Goal: Entertainment & Leisure: Consume media (video, audio)

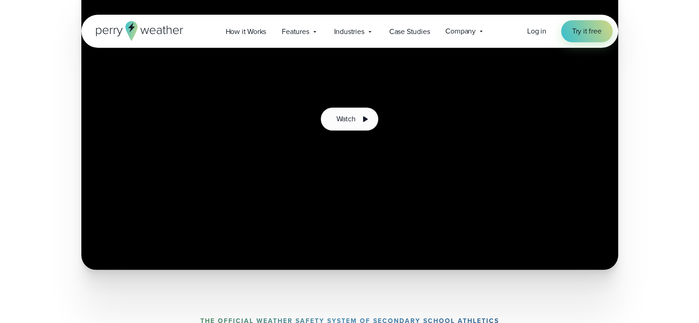
scroll to position [855, 0]
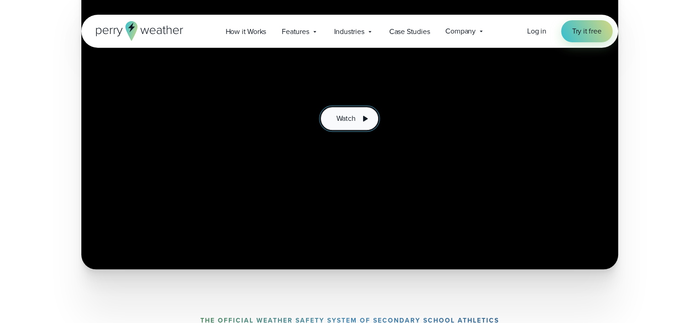
click at [353, 114] on span "Watch" at bounding box center [345, 118] width 19 height 11
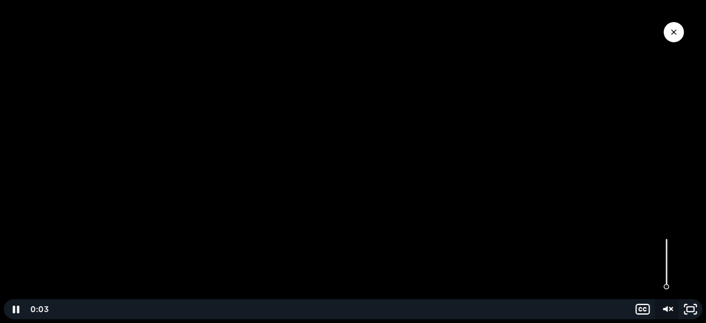
click at [666, 308] on icon "Unmute" at bounding box center [665, 309] width 5 height 6
click at [674, 39] on button "Close Video" at bounding box center [674, 32] width 20 height 20
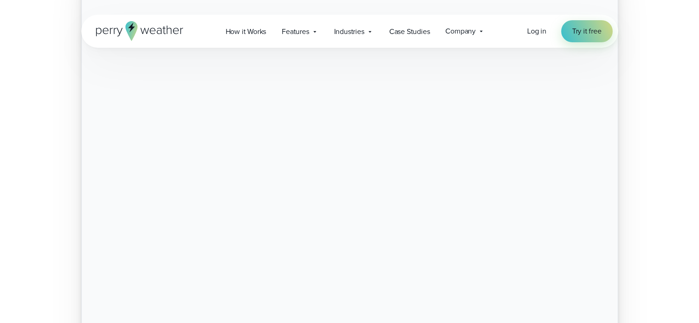
scroll to position [0, 0]
